Goal: Task Accomplishment & Management: Manage account settings

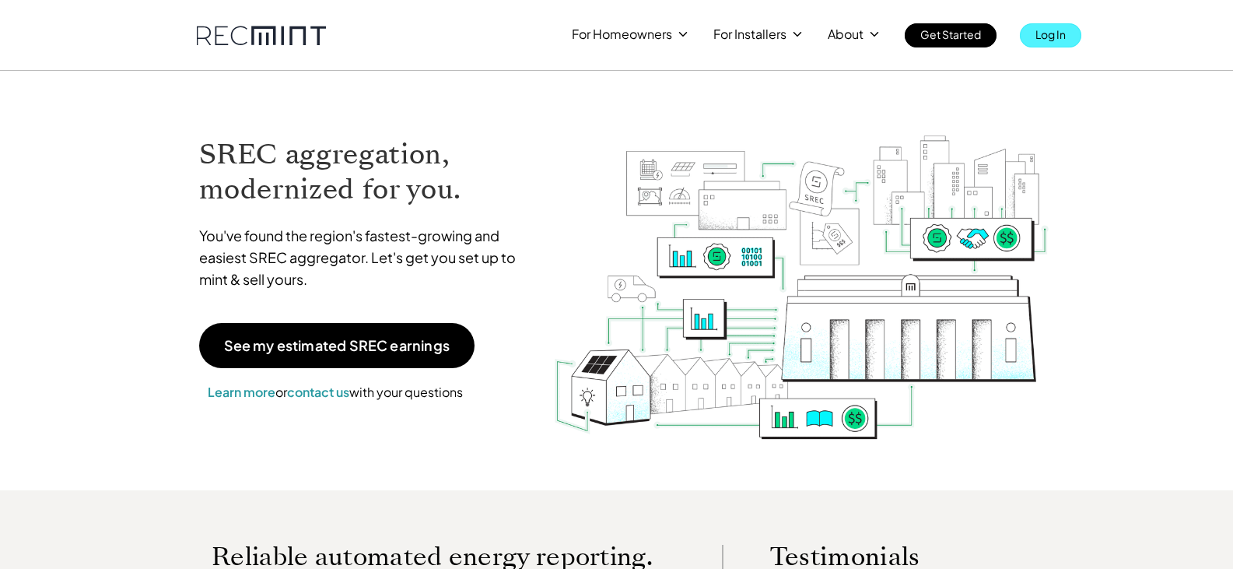
click at [1053, 33] on p "Log In" at bounding box center [1050, 34] width 30 height 22
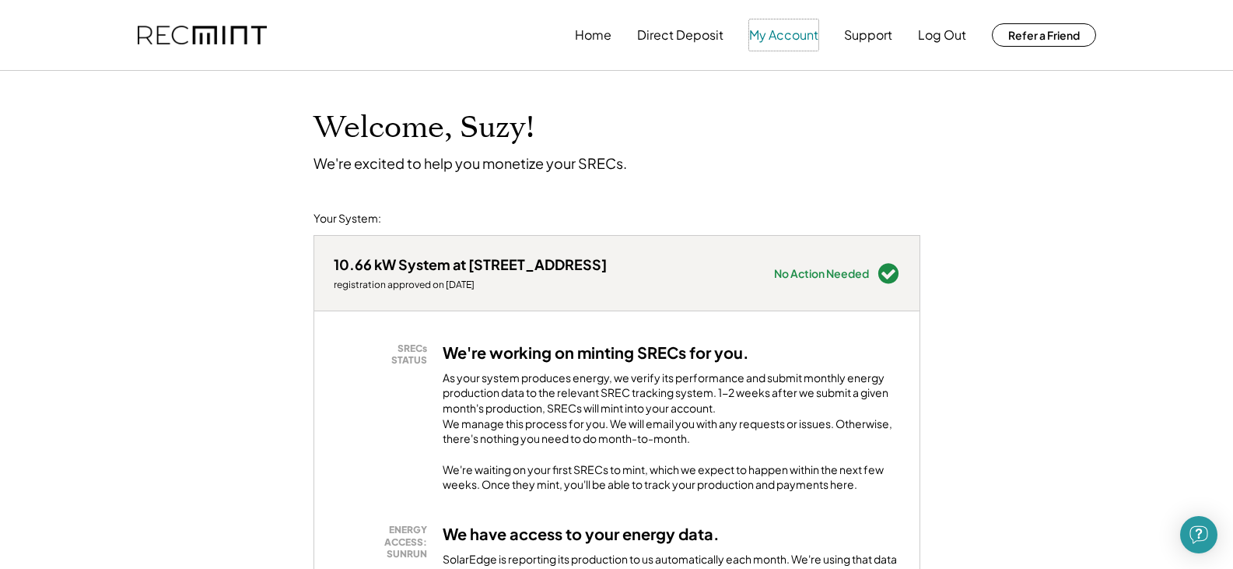
click at [785, 37] on button "My Account" at bounding box center [783, 34] width 69 height 31
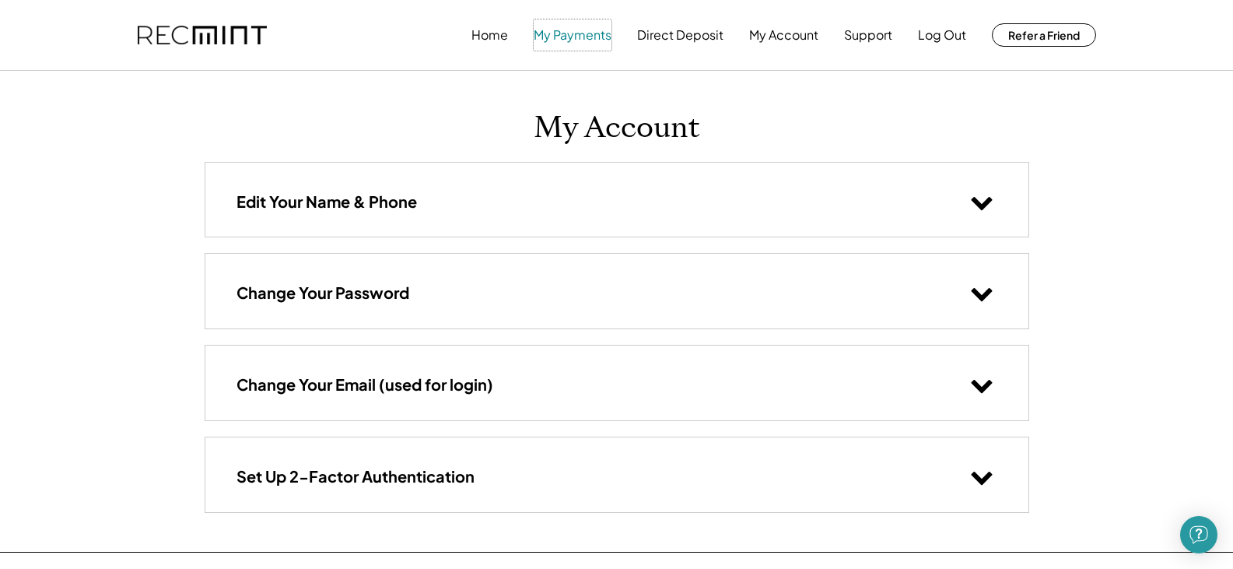
click at [552, 35] on button "My Payments" at bounding box center [573, 34] width 78 height 31
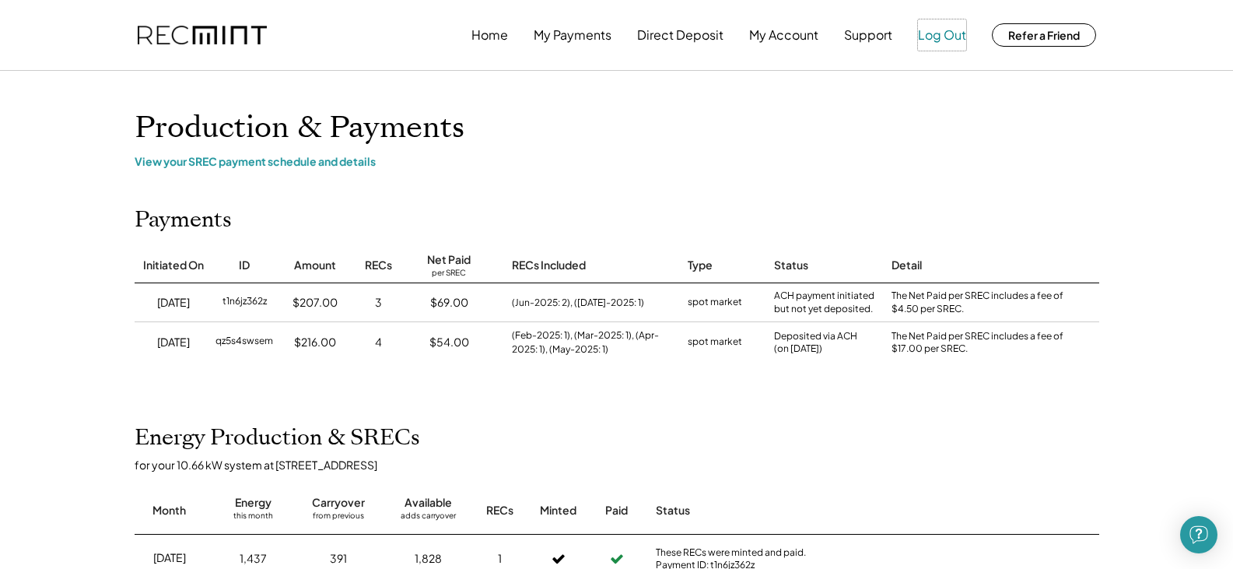
click at [930, 35] on button "Log Out" at bounding box center [942, 34] width 48 height 31
